Goal: Transaction & Acquisition: Book appointment/travel/reservation

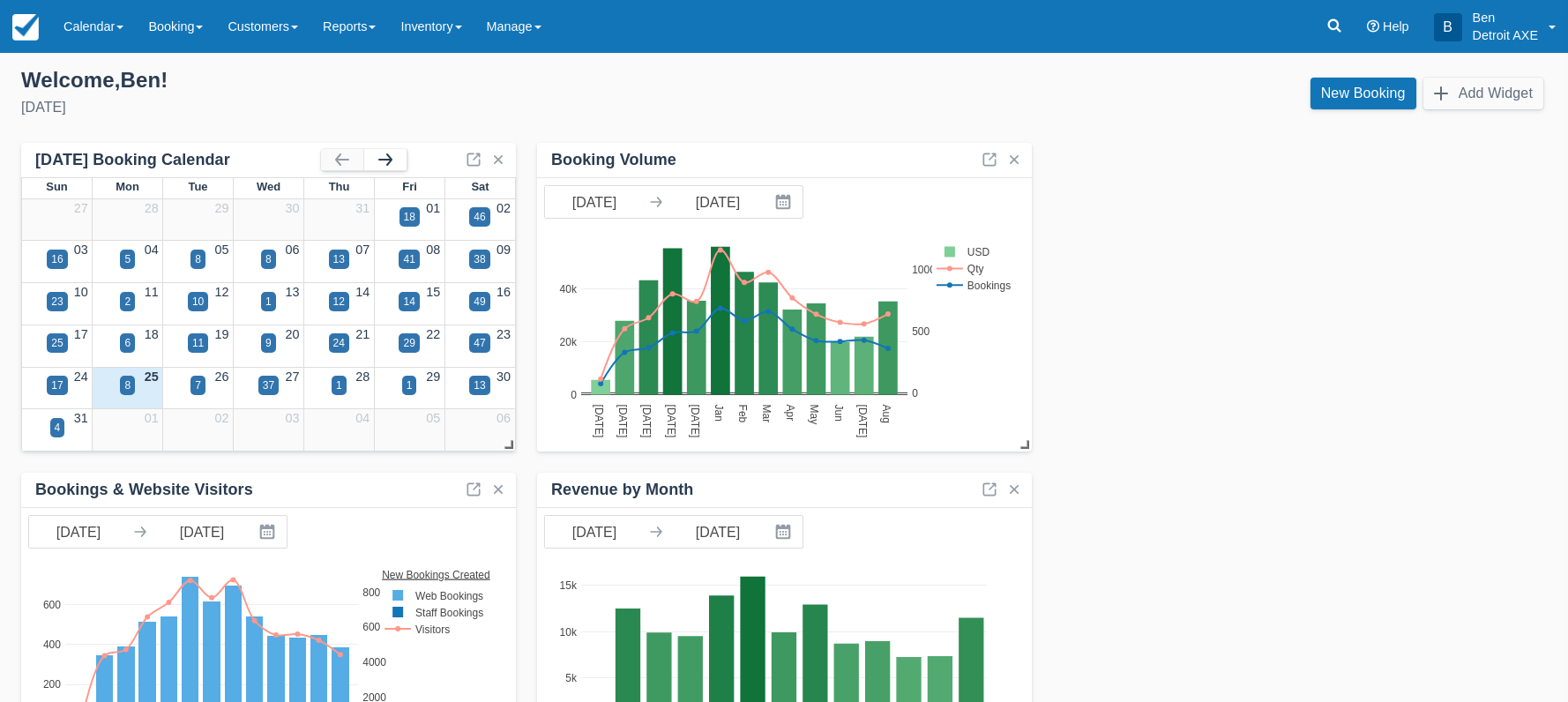
click at [388, 162] on button "button" at bounding box center [385, 159] width 43 height 21
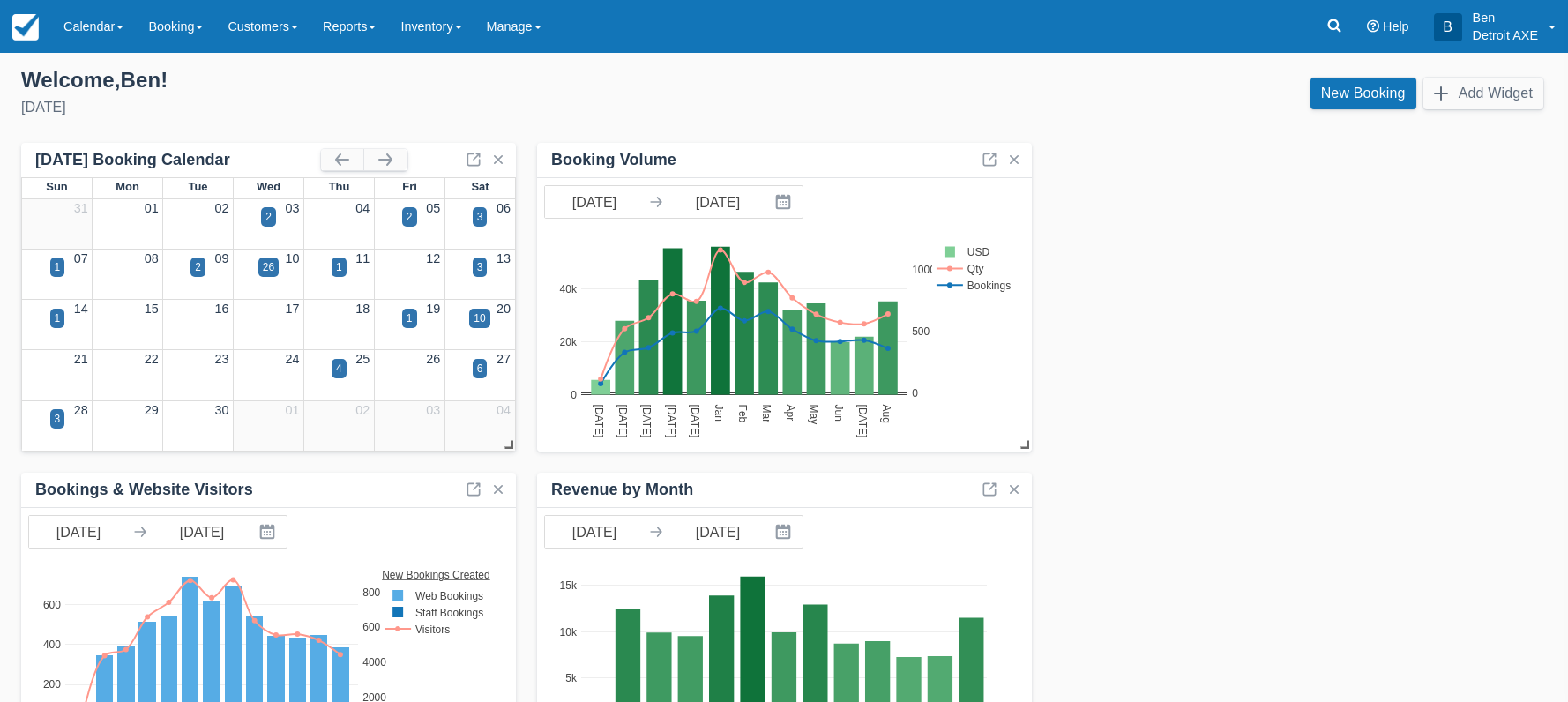
click at [333, 278] on div "1" at bounding box center [338, 277] width 71 height 20
click at [340, 271] on div "1" at bounding box center [338, 266] width 15 height 19
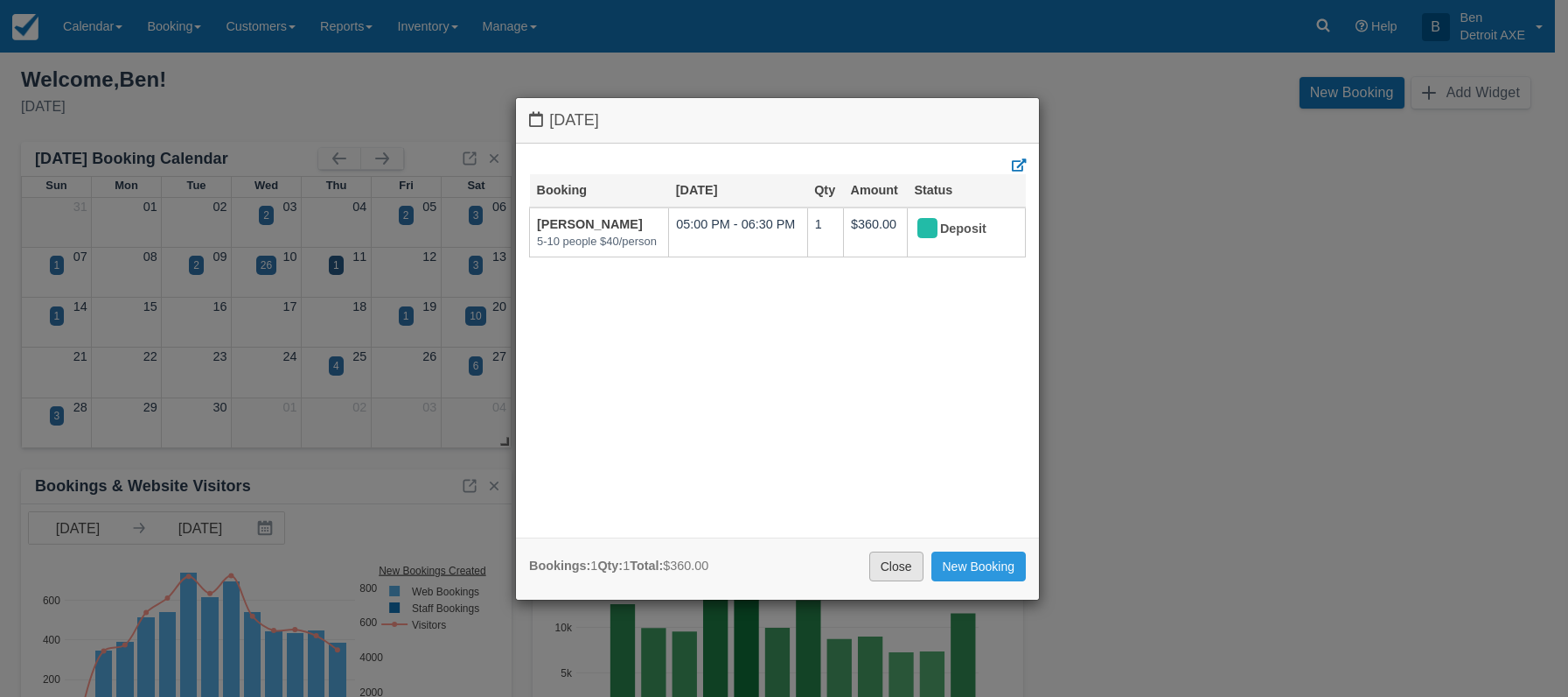
click at [904, 565] on link "Close" at bounding box center [896, 566] width 54 height 30
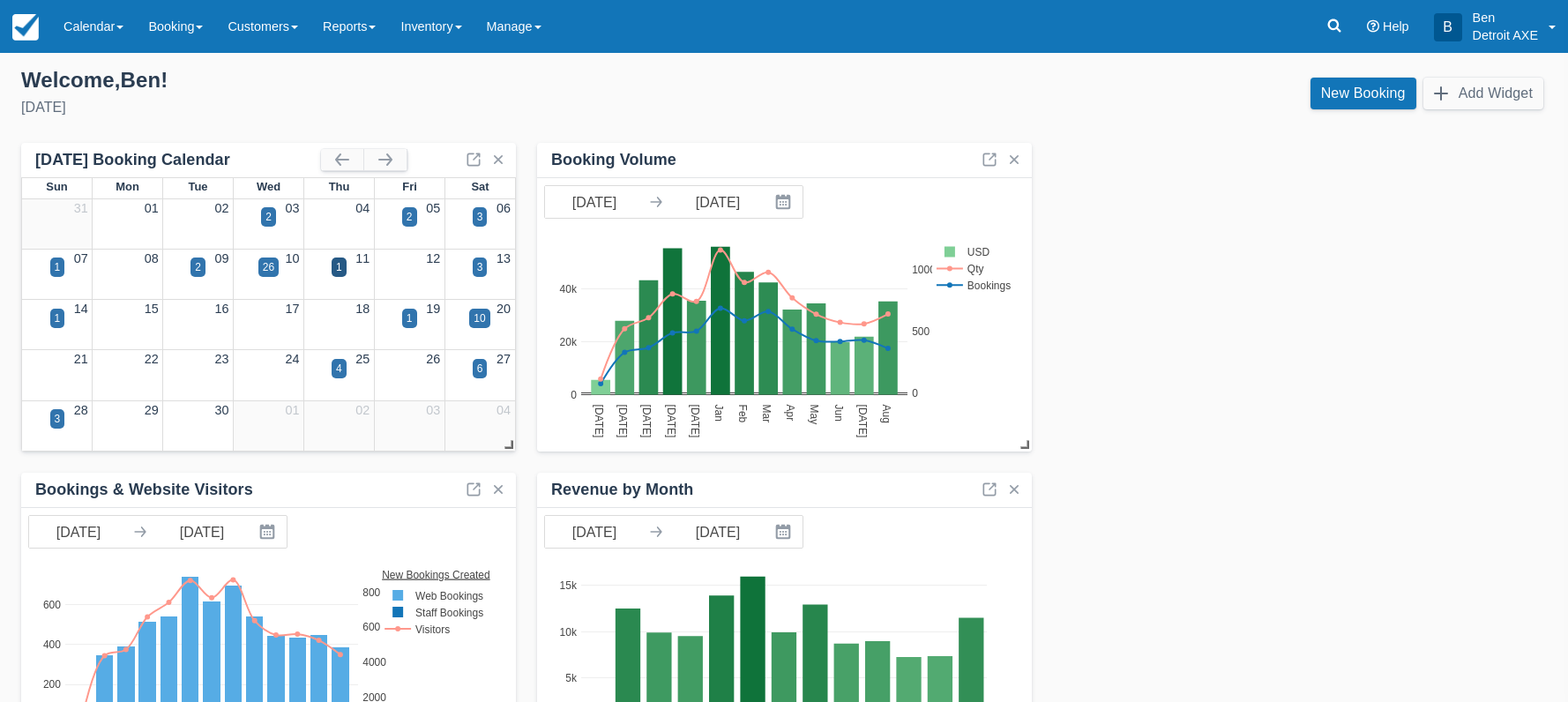
click at [359, 285] on div "1" at bounding box center [338, 277] width 71 height 20
click at [1370, 100] on link "New Booking" at bounding box center [1363, 93] width 105 height 32
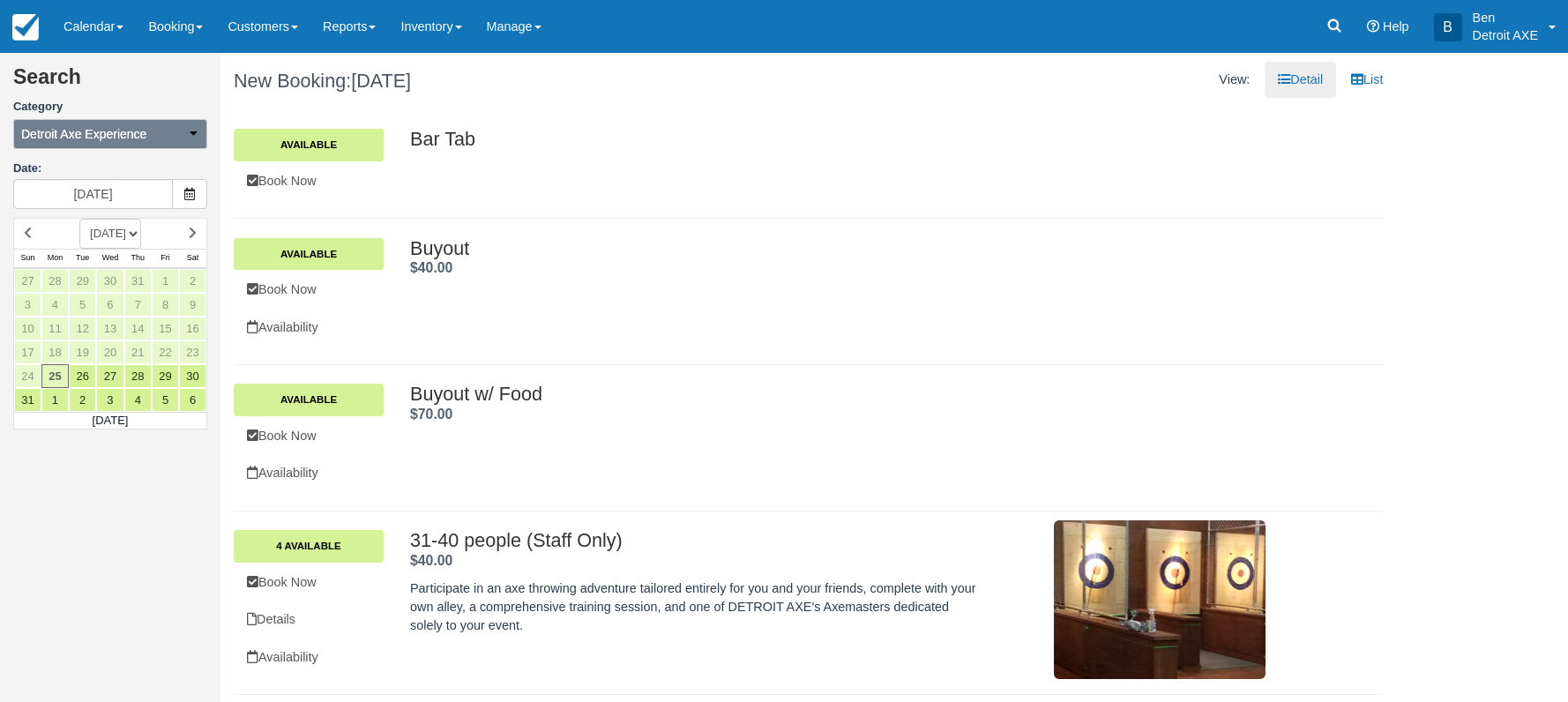
click at [200, 136] on button "Detroit Axe Experience" at bounding box center [109, 134] width 194 height 30
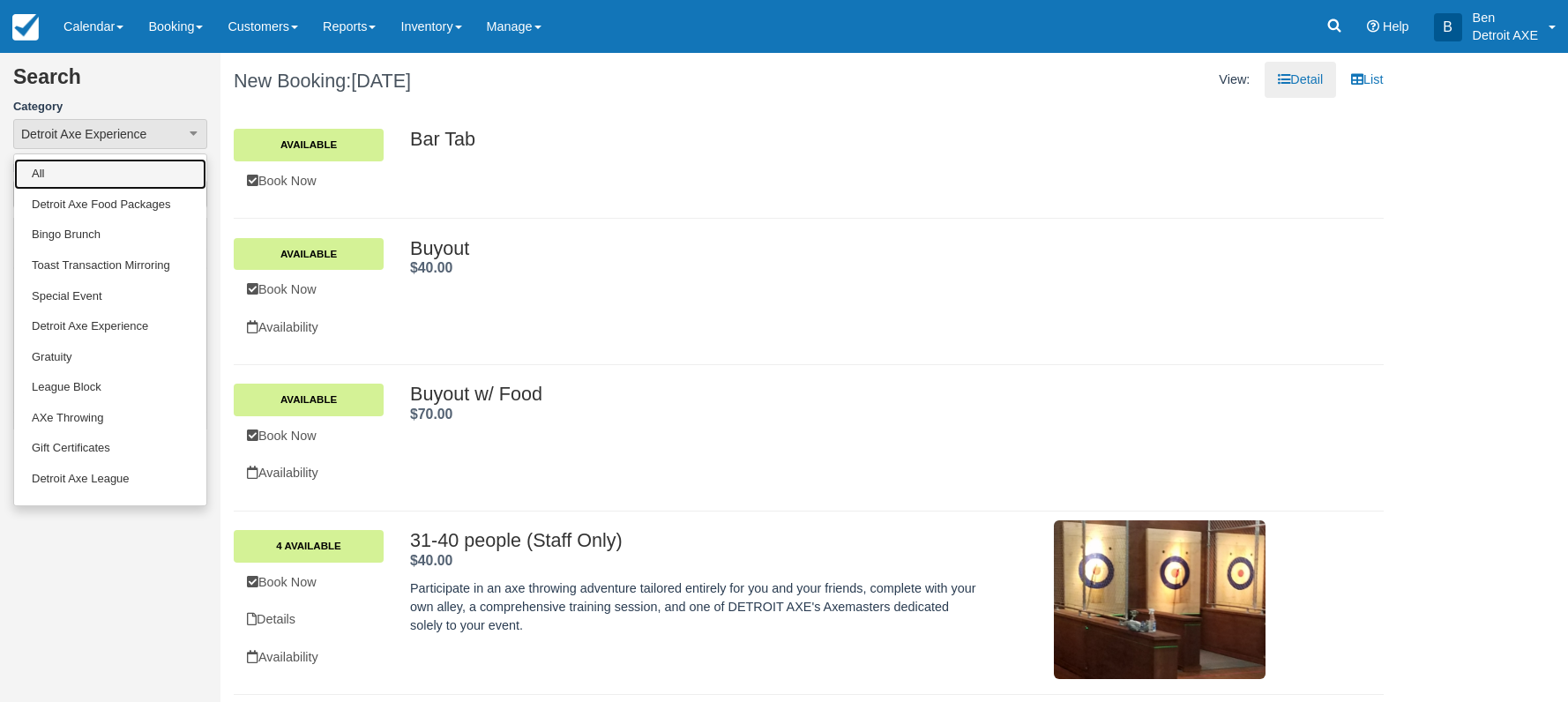
click at [176, 168] on link "All" at bounding box center [109, 174] width 192 height 31
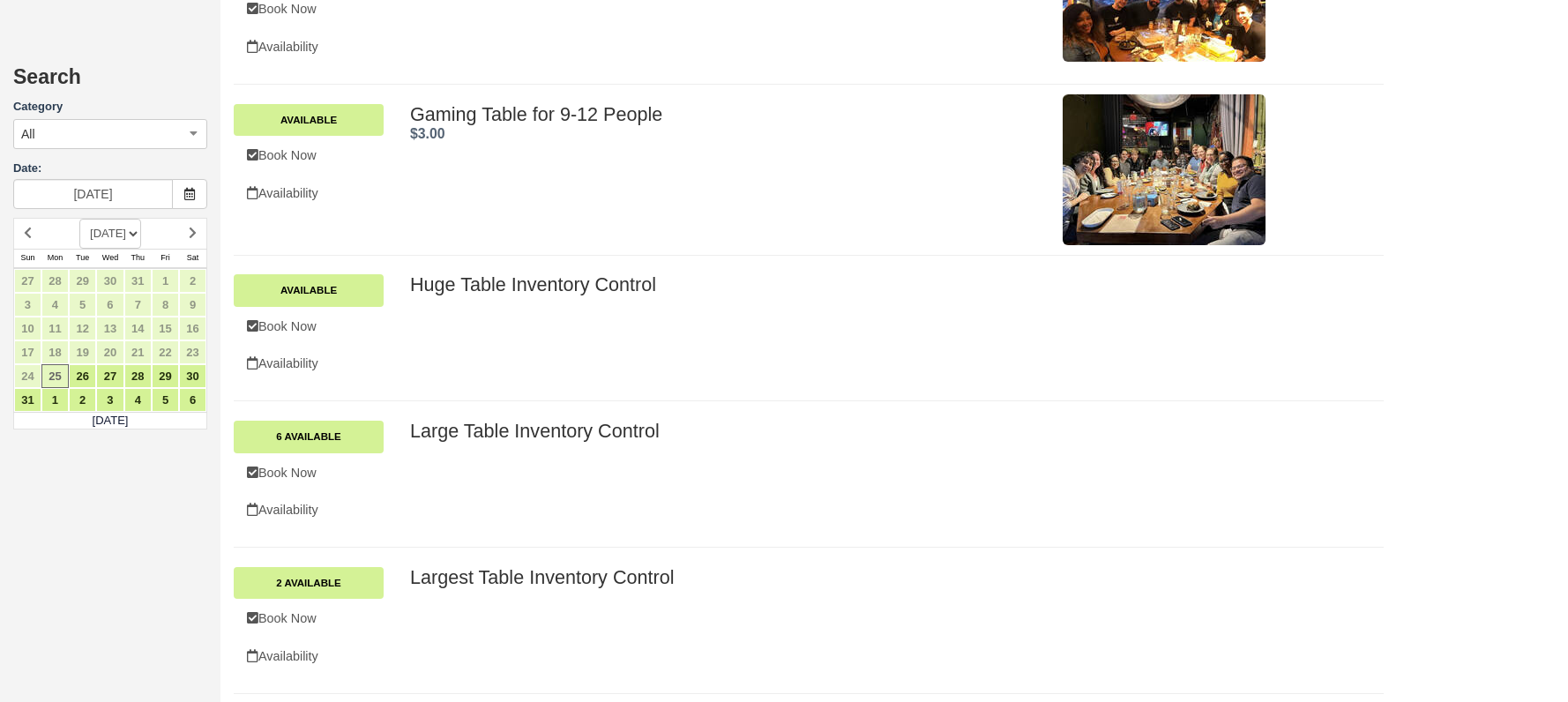
scroll to position [786, 0]
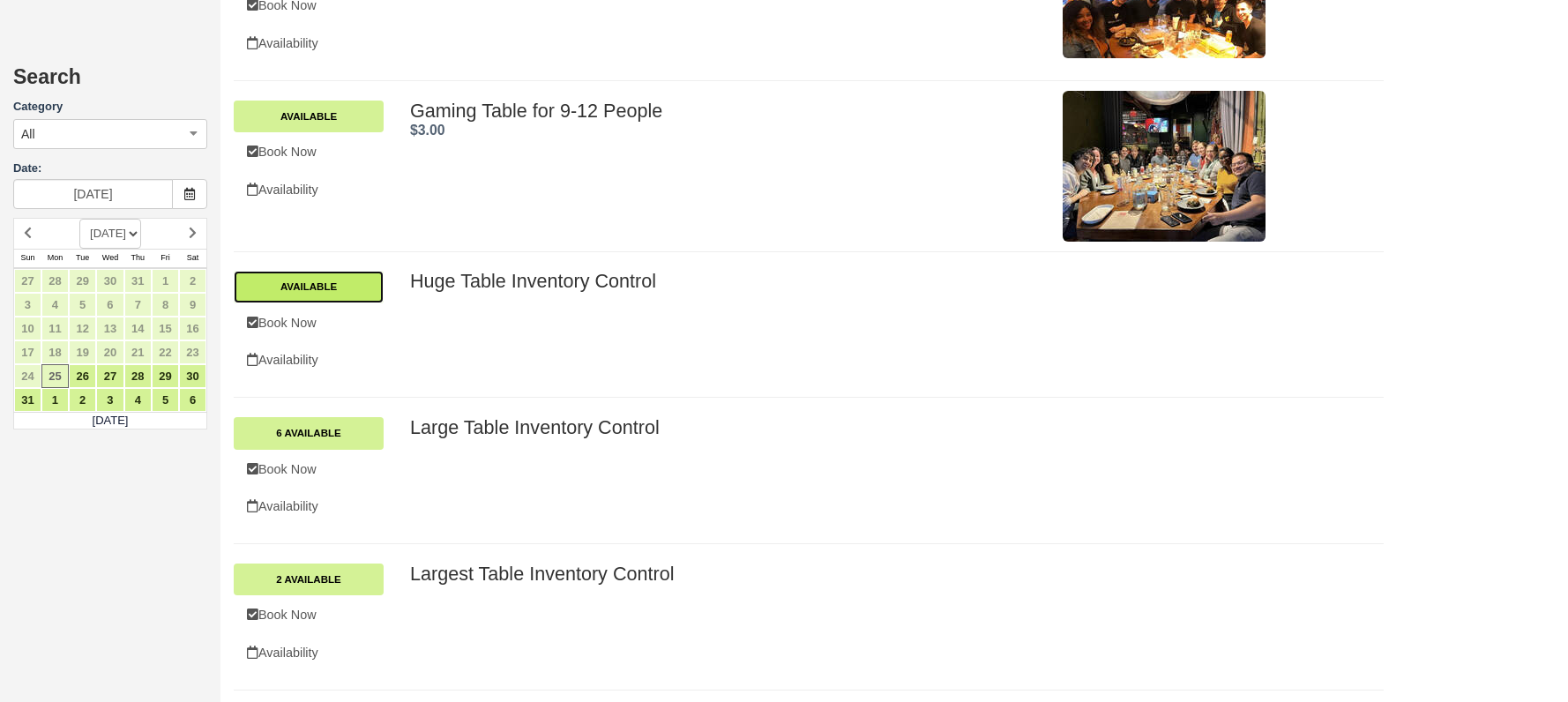
click at [350, 289] on link "Available" at bounding box center [308, 286] width 150 height 32
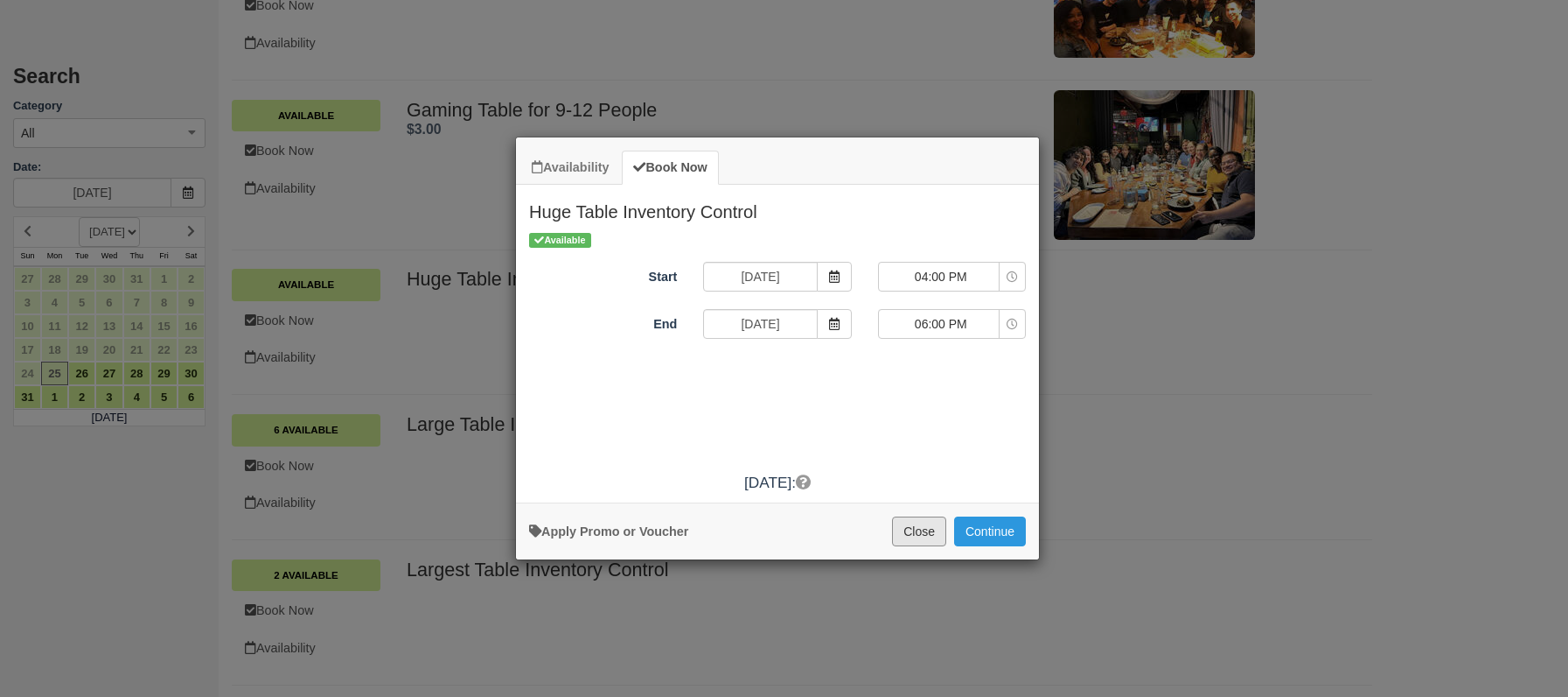
click at [931, 540] on button "Close" at bounding box center [919, 531] width 54 height 30
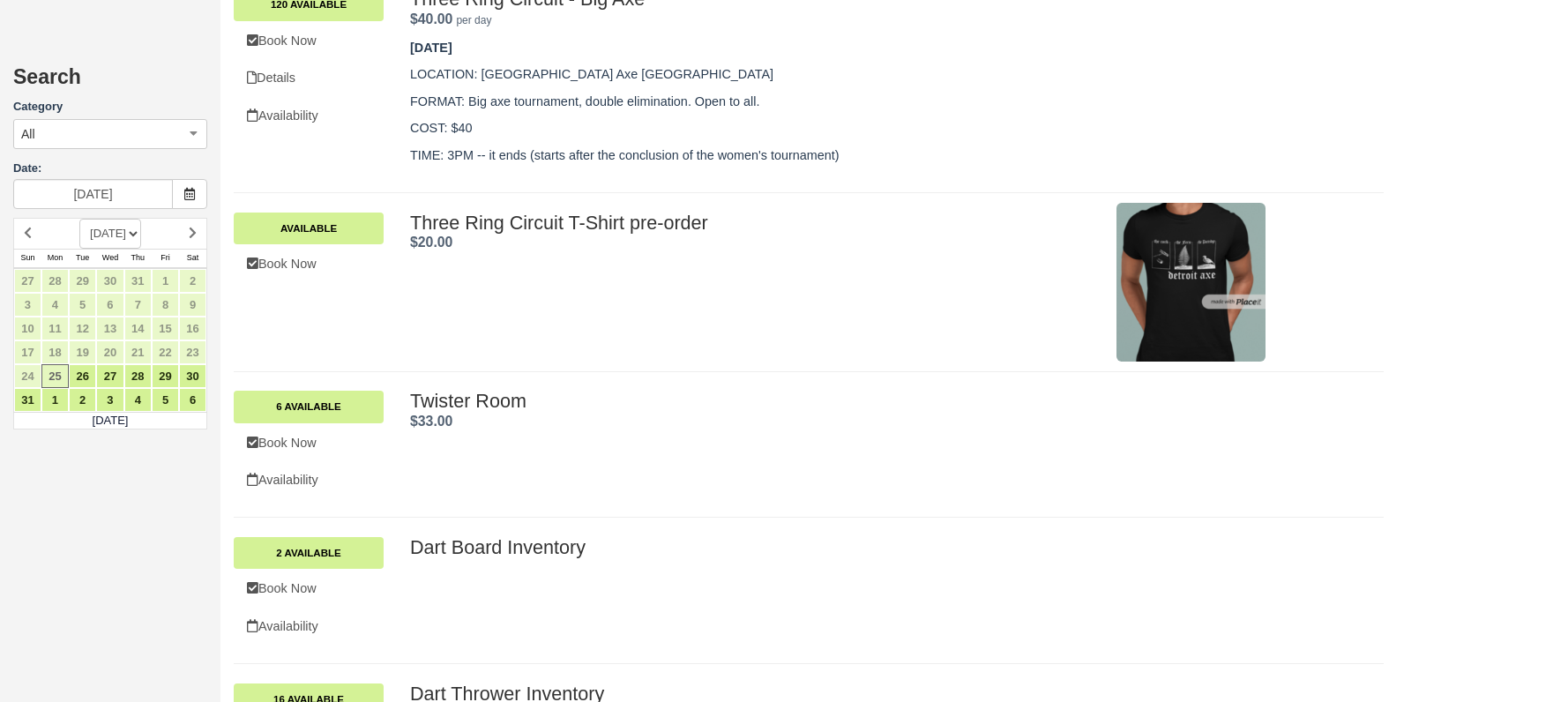
scroll to position [1795, 0]
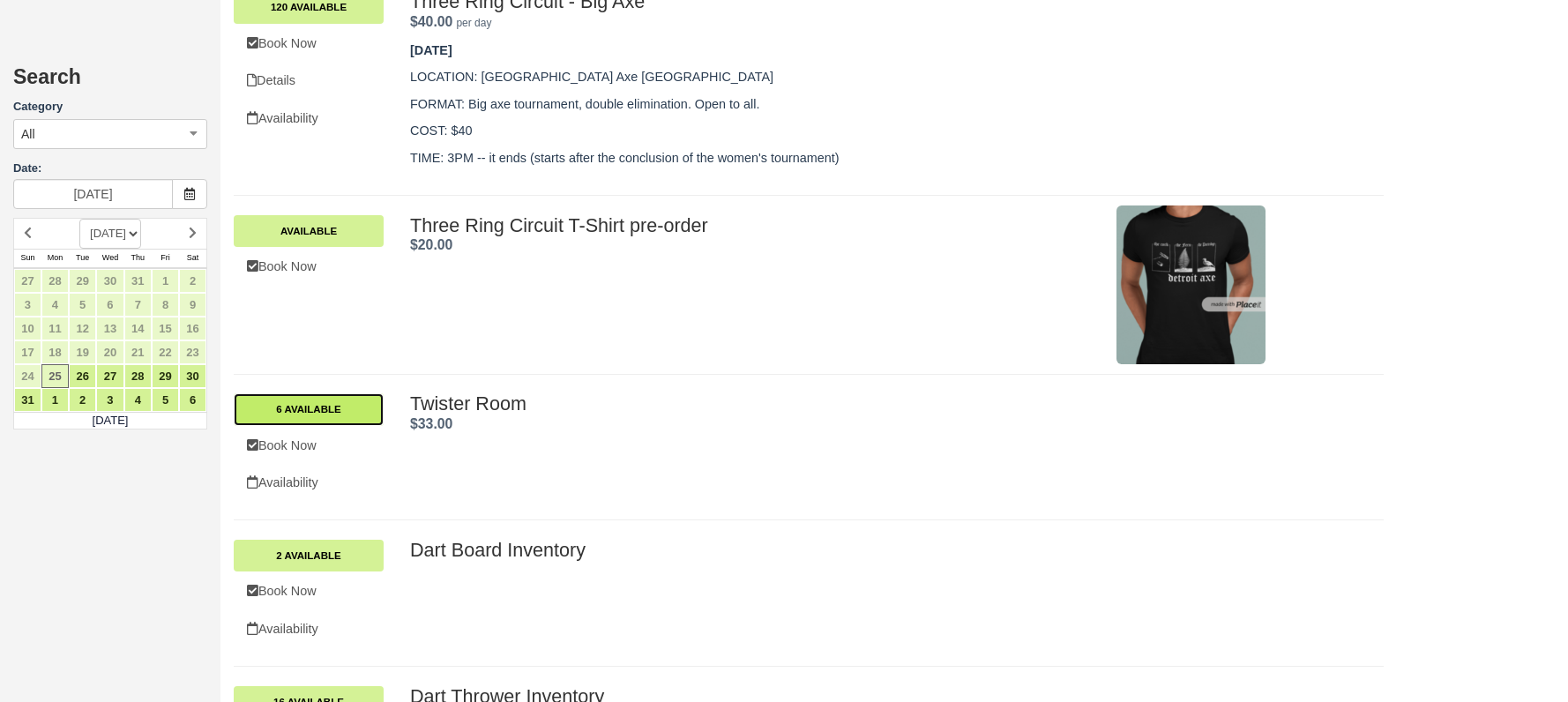
click at [322, 412] on link "6 Available" at bounding box center [308, 409] width 150 height 32
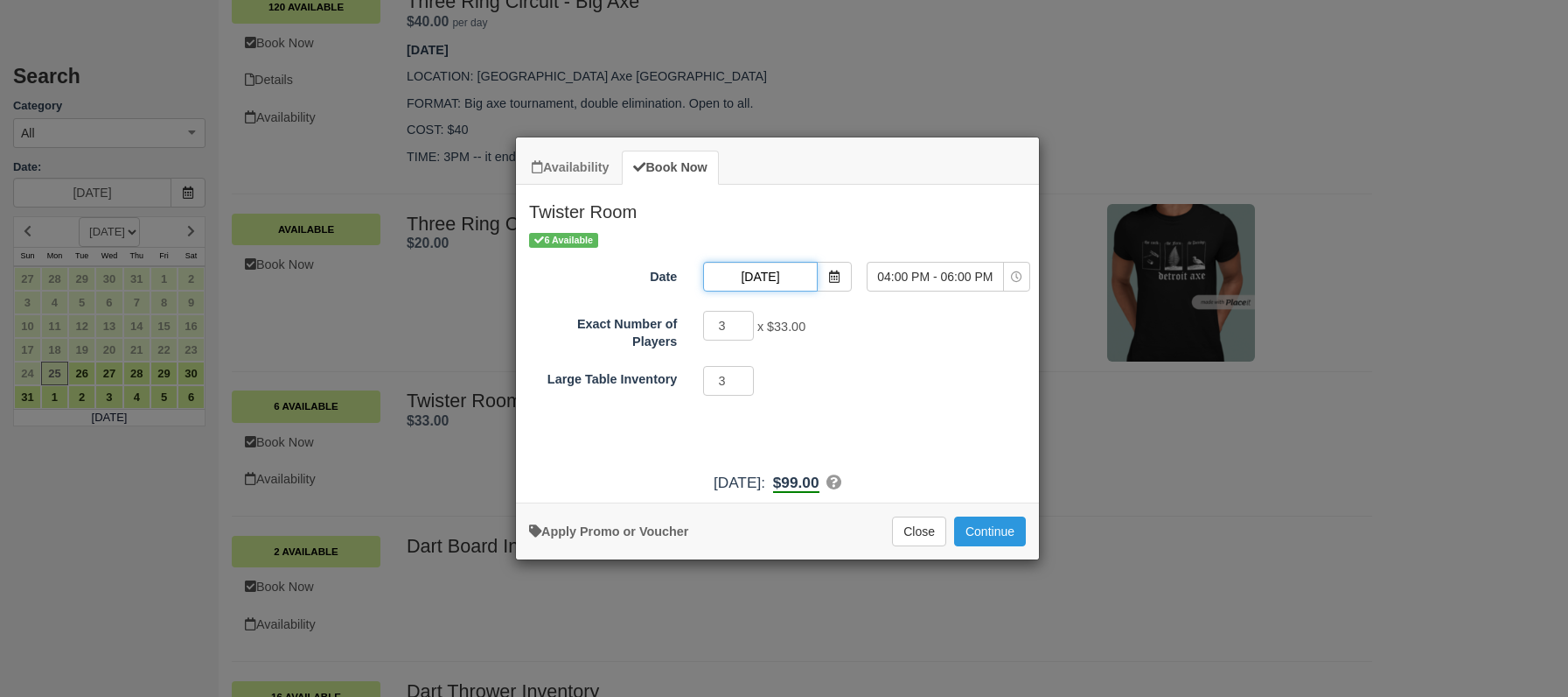
click at [789, 274] on input "[DATE]" at bounding box center [760, 276] width 113 height 30
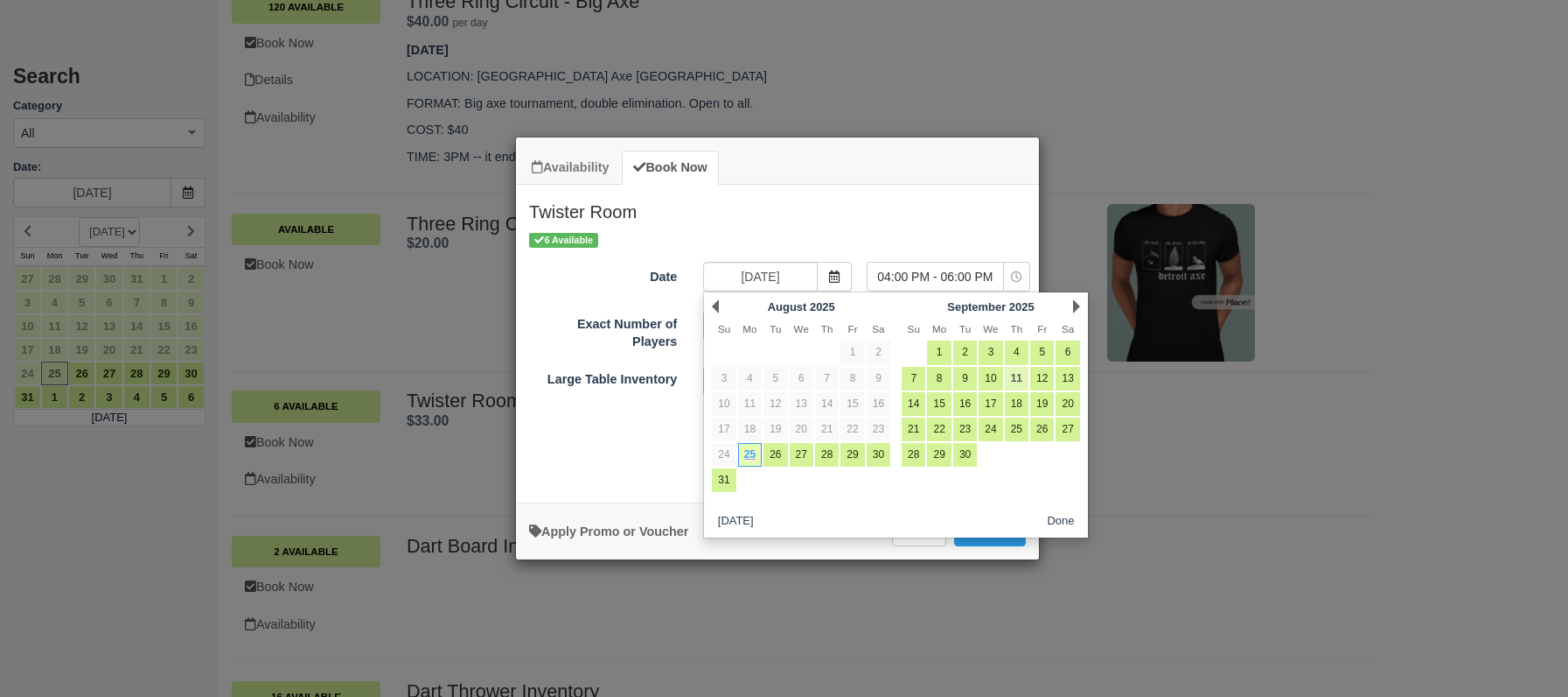
click at [1023, 378] on link "11" at bounding box center [1016, 378] width 24 height 24
type input "09/11/25"
select select "0"
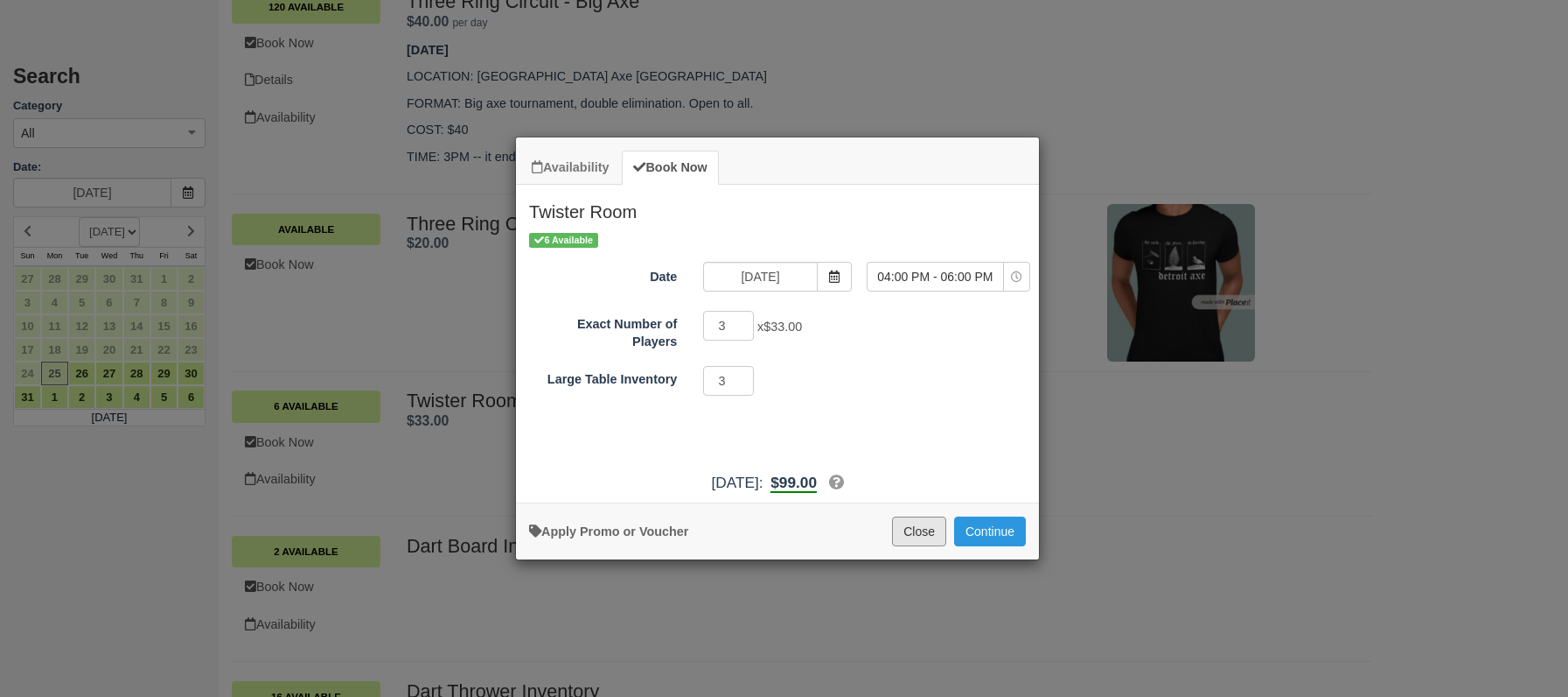
click at [929, 537] on button "Close" at bounding box center [919, 531] width 54 height 30
